Goal: Download file/media

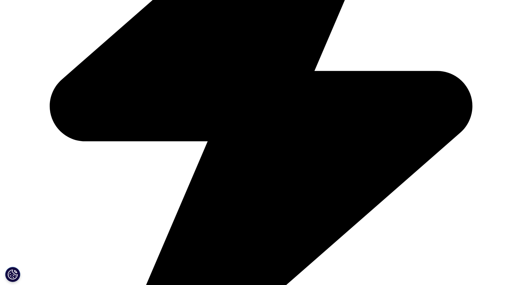
scroll to position [303, 0]
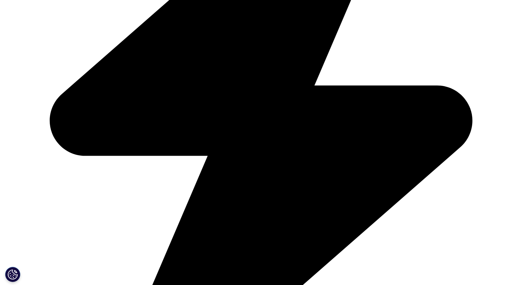
type input "hyungsik"
type input "im"
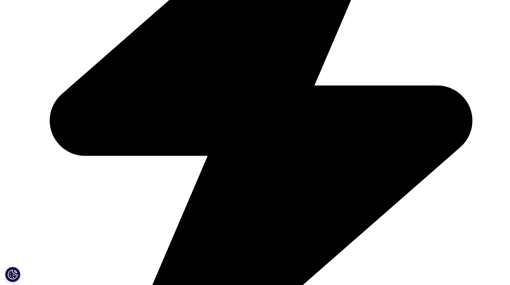
type input "c"
type input "[EMAIL_ADDRESS][DOMAIN_NAME]"
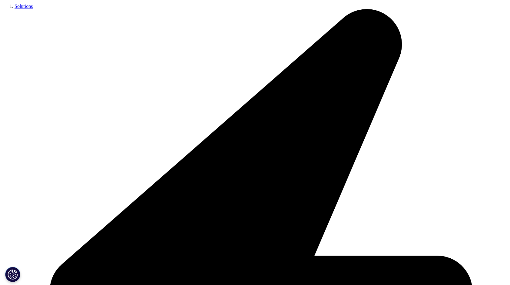
type input "profeccor"
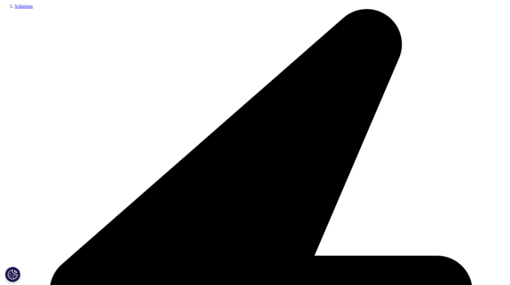
scroll to position [0, 23]
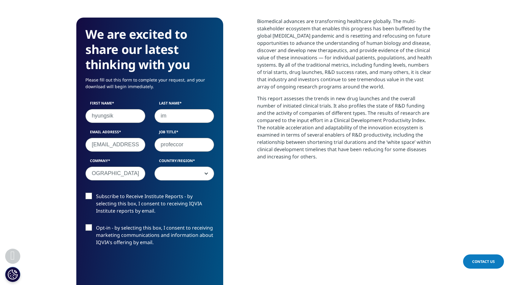
scroll to position [0, 26]
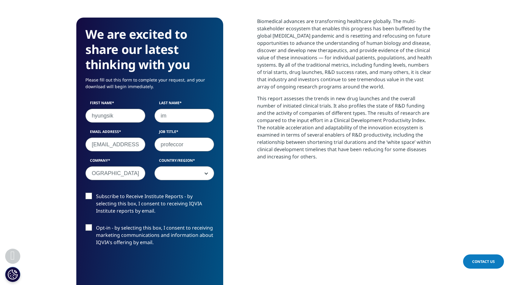
click at [143, 174] on input "[GEOGRAPHIC_DATA]" at bounding box center [115, 173] width 60 height 14
type input "[GEOGRAPHIC_DATA]"
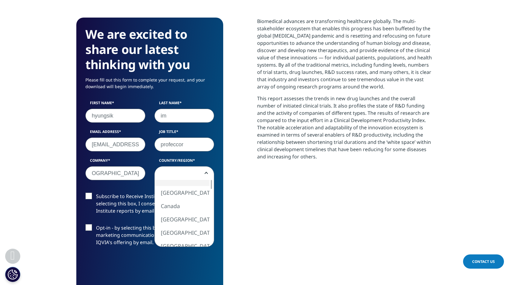
scroll to position [0, 0]
click at [205, 173] on b at bounding box center [205, 173] width 0 height 0
click at [209, 233] on div at bounding box center [211, 213] width 5 height 67
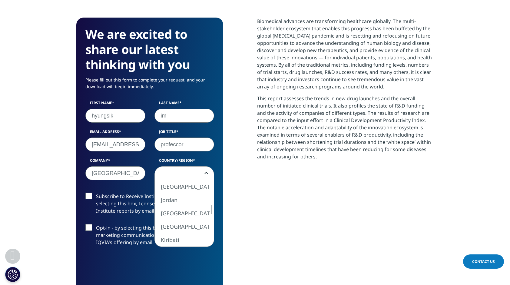
click at [208, 208] on div "[GEOGRAPHIC_DATA] [GEOGRAPHIC_DATA] [GEOGRAPHIC_DATA] [GEOGRAPHIC_DATA] [GEOGRA…" at bounding box center [184, 213] width 59 height 67
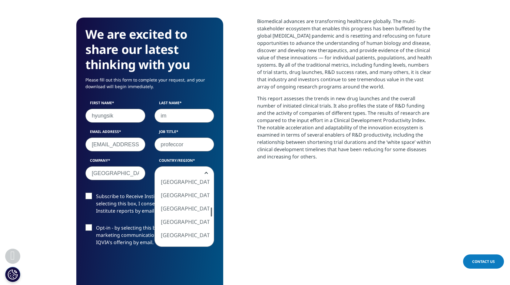
click at [208, 211] on div "[GEOGRAPHIC_DATA] [GEOGRAPHIC_DATA] [GEOGRAPHIC_DATA] [GEOGRAPHIC_DATA] [GEOGRA…" at bounding box center [184, 213] width 59 height 67
select select "[GEOGRAPHIC_DATA]"
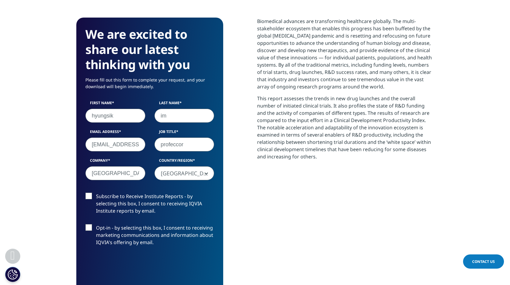
click at [87, 196] on label "Subscribe to Receive Institute Reports - by selecting this box, I consent to re…" at bounding box center [149, 205] width 129 height 25
click at [96, 193] on input "Subscribe to Receive Institute Reports - by selecting this box, I consent to re…" at bounding box center [96, 193] width 0 height 0
click at [87, 226] on label "Opt-in - by selecting this box, I consent to receiving marketing communications…" at bounding box center [149, 236] width 129 height 25
click at [96, 224] on input "Opt-in - by selecting this box, I consent to receiving marketing communications…" at bounding box center [96, 224] width 0 height 0
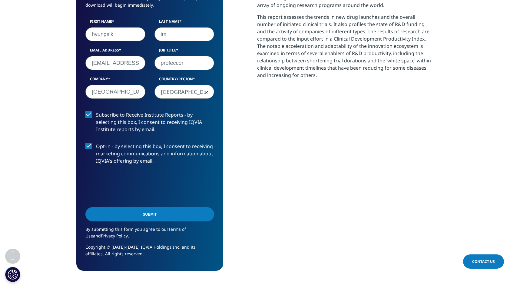
scroll to position [394, 0]
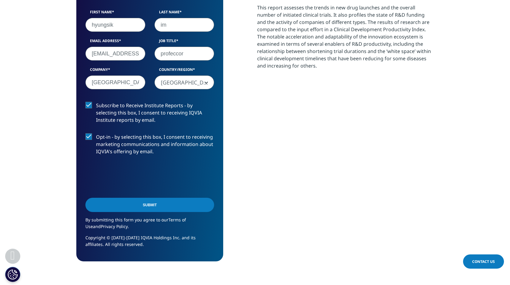
click at [157, 206] on input "Submit" at bounding box center [149, 205] width 129 height 14
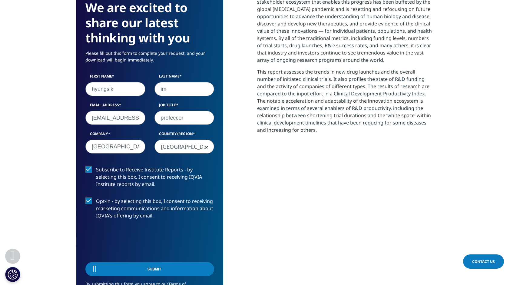
scroll to position [162, 357]
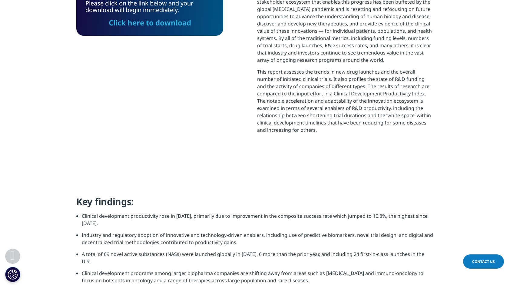
click at [172, 26] on link "Click here to download" at bounding box center [150, 23] width 82 height 10
